Goal: Task Accomplishment & Management: Manage account settings

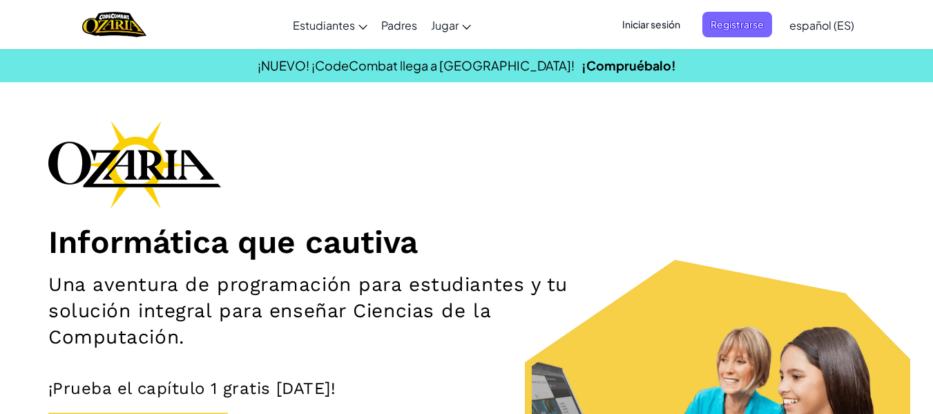
click at [654, 28] on span "Iniciar sesión" at bounding box center [651, 25] width 75 height 26
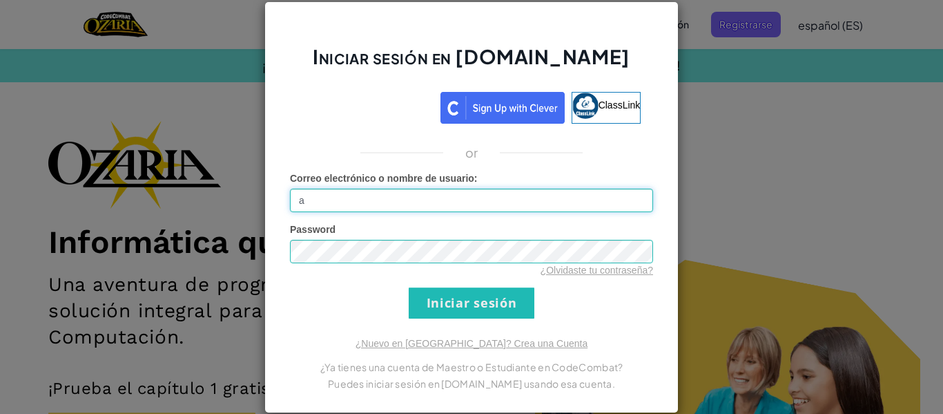
type input "[EMAIL_ADDRESS][DOMAIN_NAME]"
click at [449, 268] on div "¿Olvidaste tu contraseña?" at bounding box center [471, 270] width 363 height 14
click at [409, 287] on input "Iniciar sesión" at bounding box center [472, 302] width 126 height 31
